Goal: Information Seeking & Learning: Learn about a topic

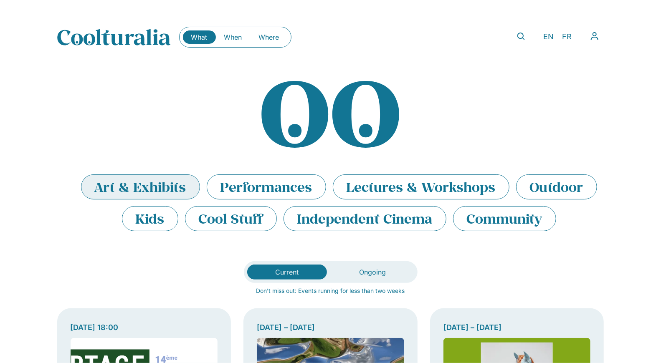
click at [180, 183] on li "Art & Exhibits" at bounding box center [140, 187] width 119 height 25
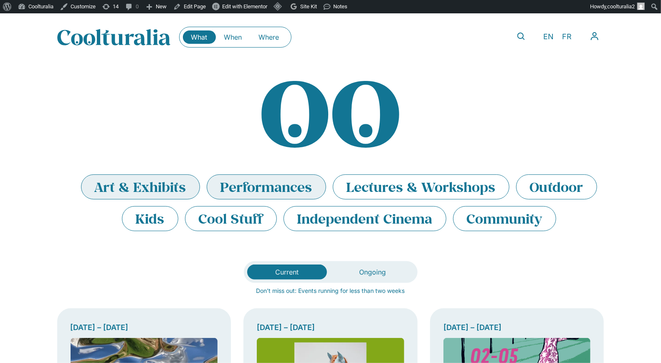
click at [146, 189] on li "Art & Exhibits" at bounding box center [140, 187] width 119 height 25
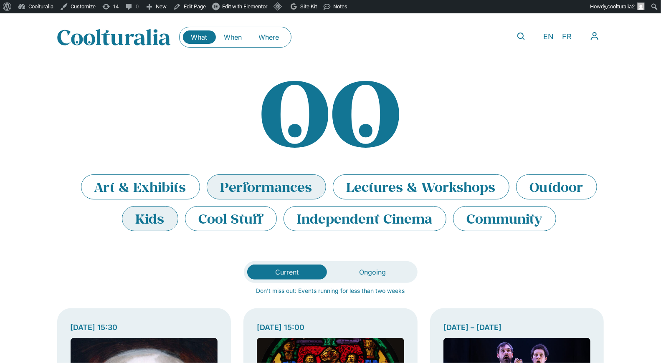
click at [269, 186] on li "Performances" at bounding box center [266, 187] width 119 height 25
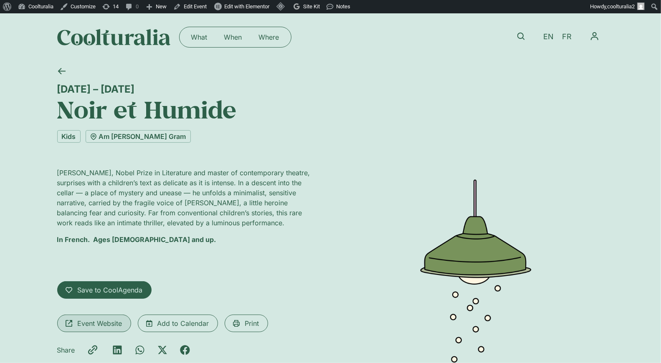
click at [113, 327] on span "Event Website" at bounding box center [100, 324] width 45 height 10
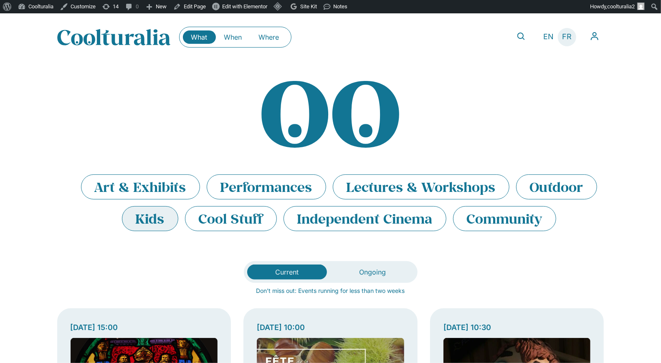
click at [568, 33] on span "FR" at bounding box center [567, 37] width 10 height 9
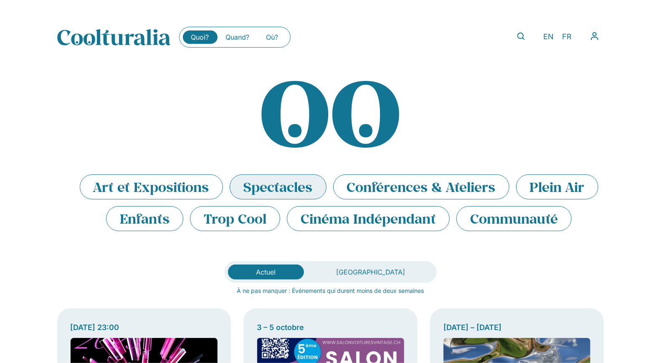
click at [277, 186] on li "Spectacles" at bounding box center [278, 187] width 97 height 25
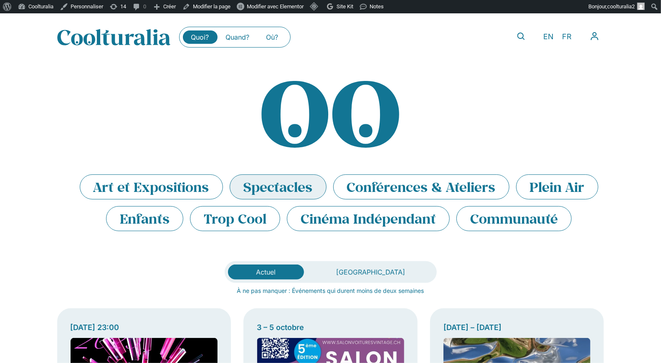
click at [273, 191] on li "Spectacles" at bounding box center [278, 187] width 97 height 25
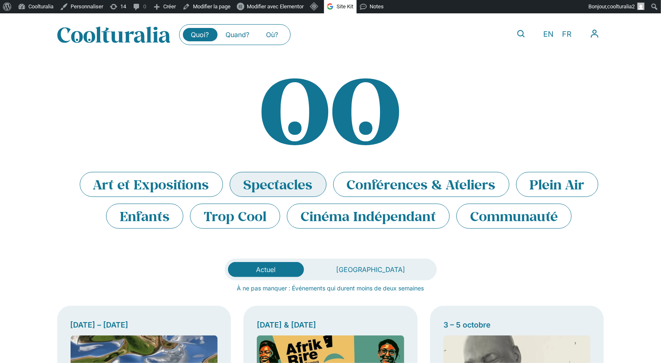
scroll to position [3, 0]
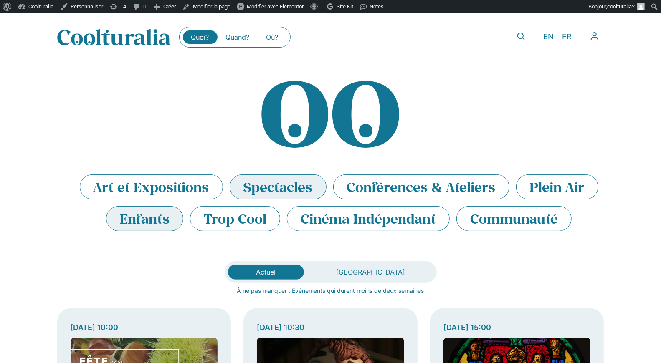
click at [269, 183] on li "Spectacles" at bounding box center [278, 187] width 97 height 25
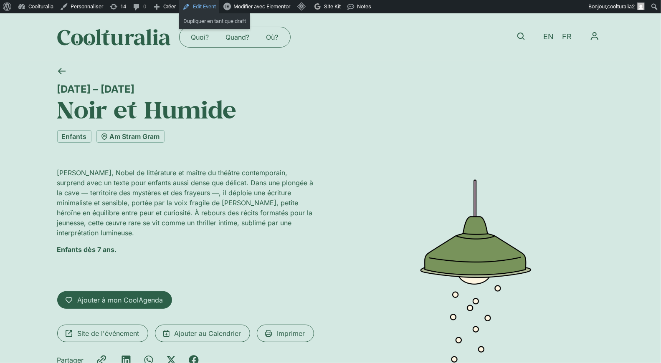
click at [209, 2] on link "Edit Event" at bounding box center [199, 6] width 40 height 13
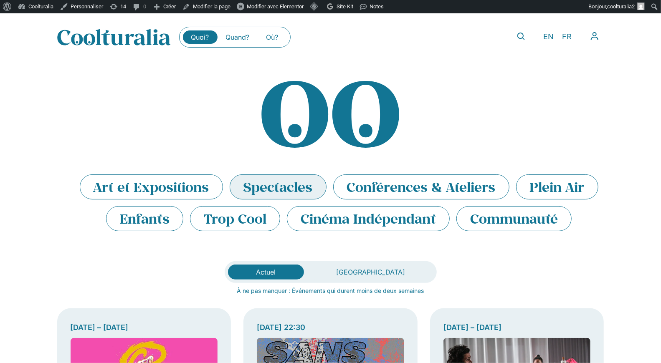
click at [267, 186] on li "Spectacles" at bounding box center [278, 187] width 97 height 25
